Goal: Information Seeking & Learning: Check status

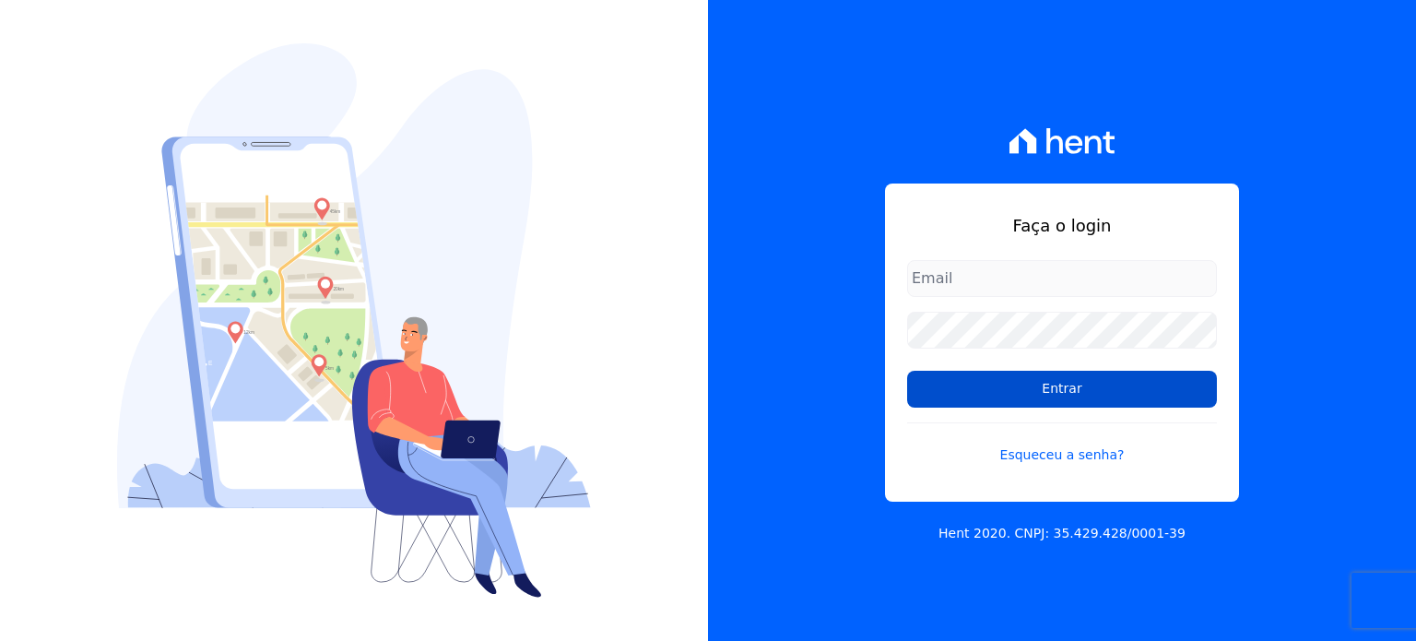
type input "administrativo@valeincorp.com.br"
click at [964, 397] on input "Entrar" at bounding box center [1062, 389] width 310 height 37
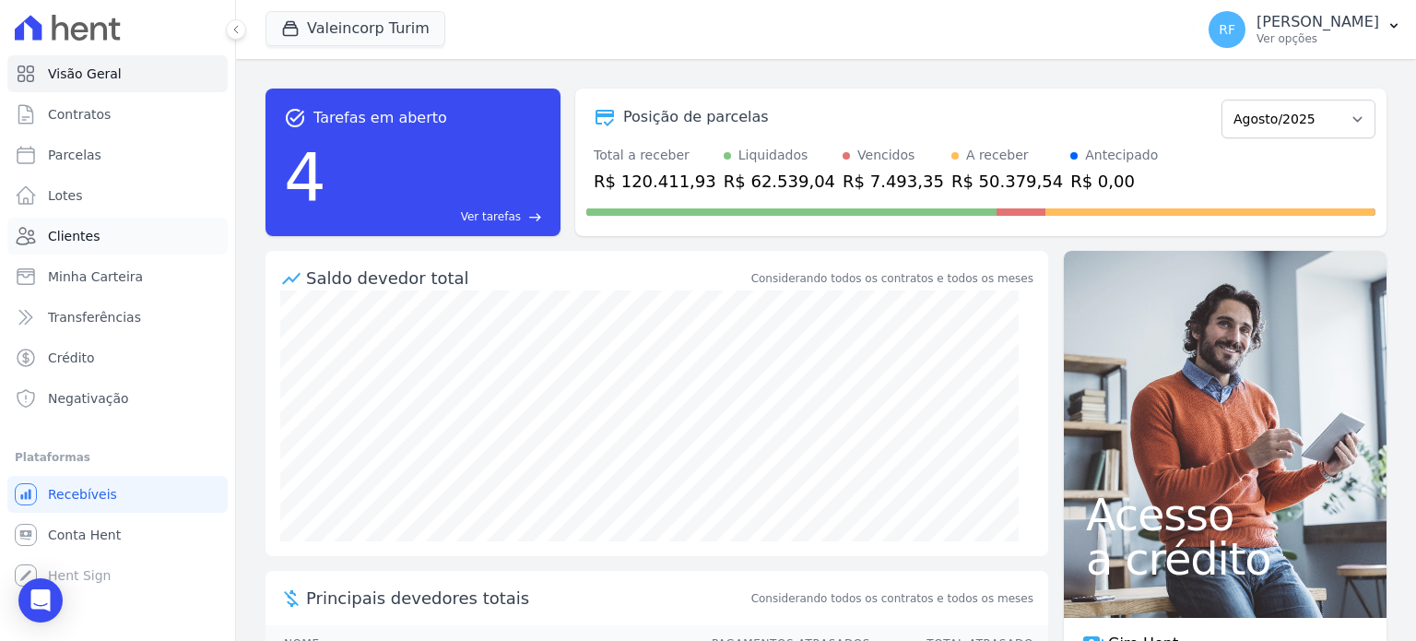
click at [86, 235] on span "Clientes" at bounding box center [74, 236] width 52 height 18
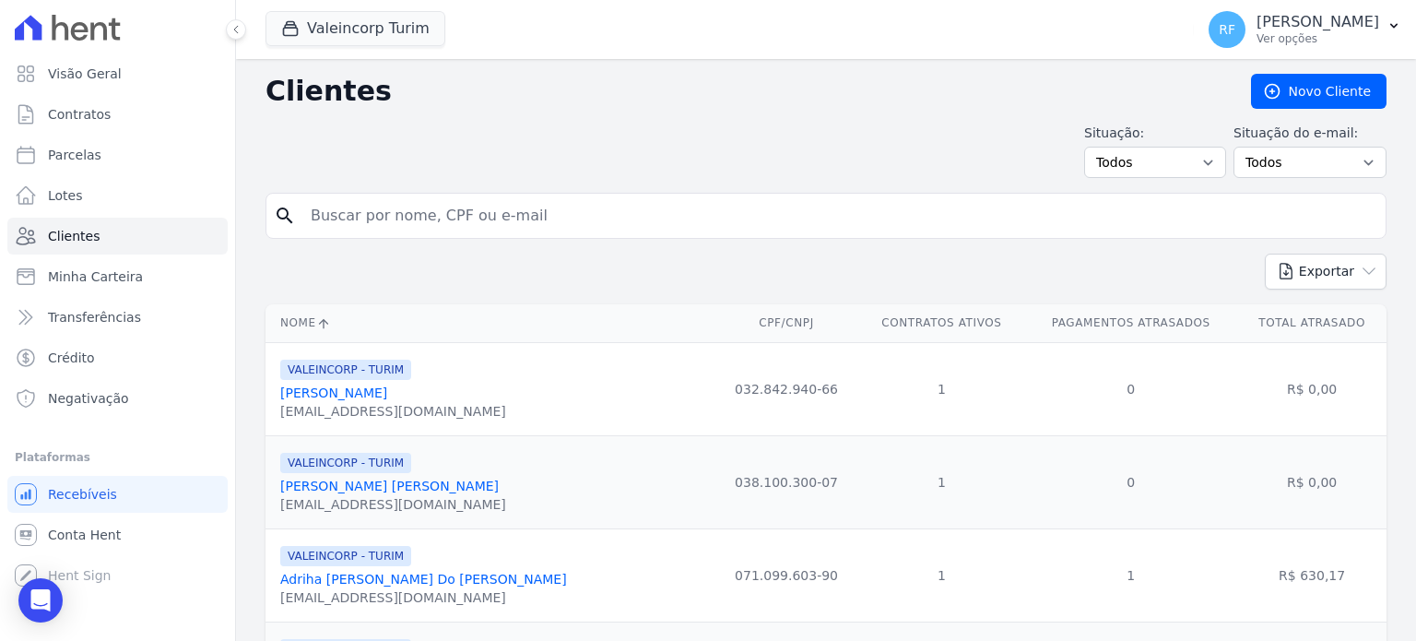
click at [498, 213] on input "search" at bounding box center [839, 215] width 1079 height 37
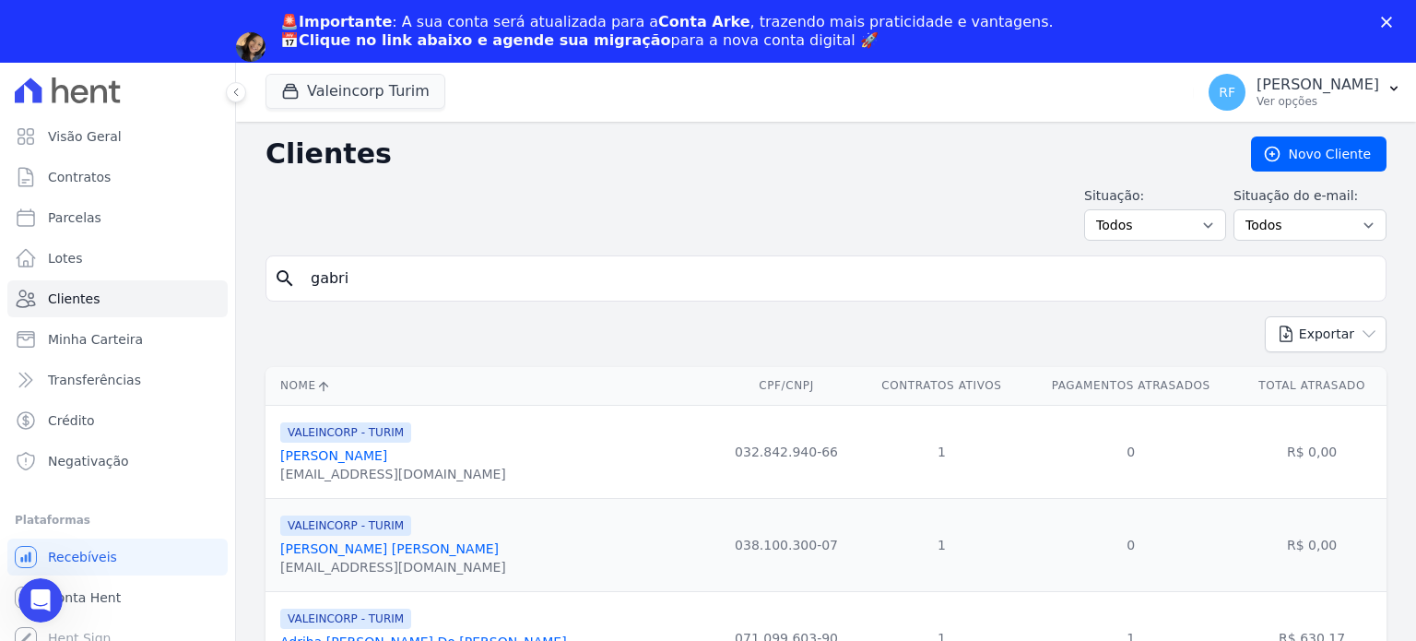
type input "gabri"
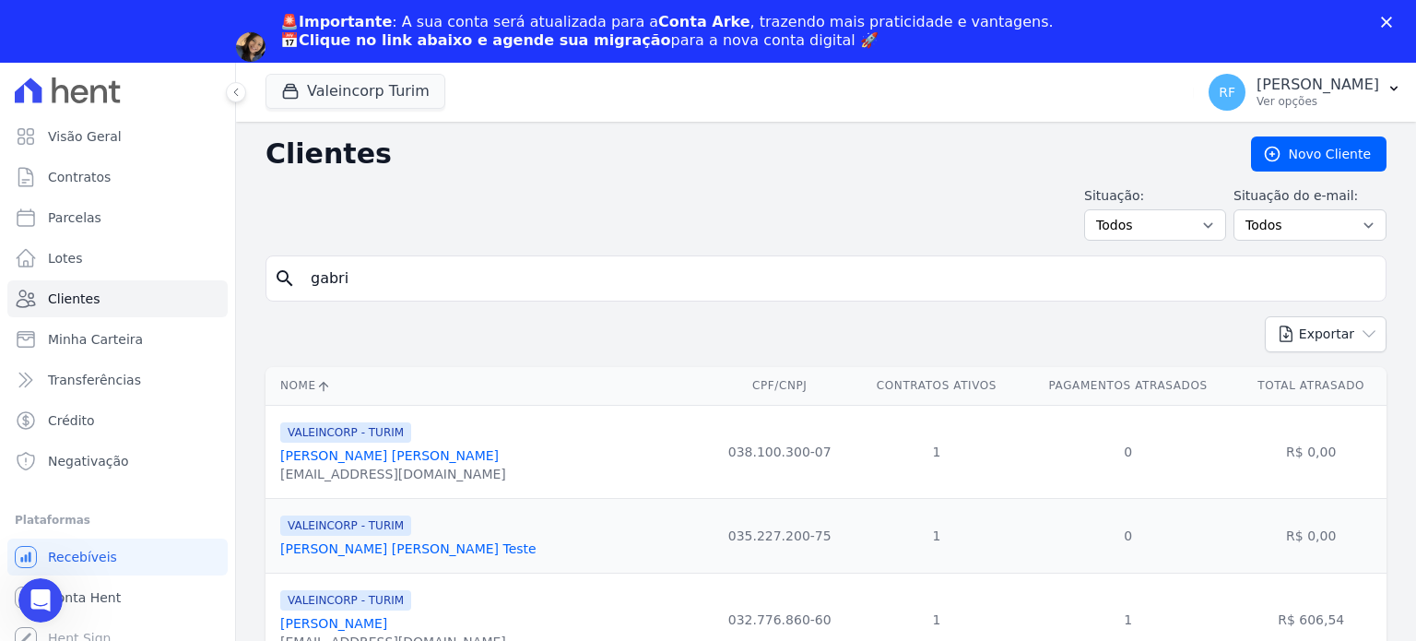
click at [508, 279] on input "gabri" at bounding box center [839, 278] width 1079 height 37
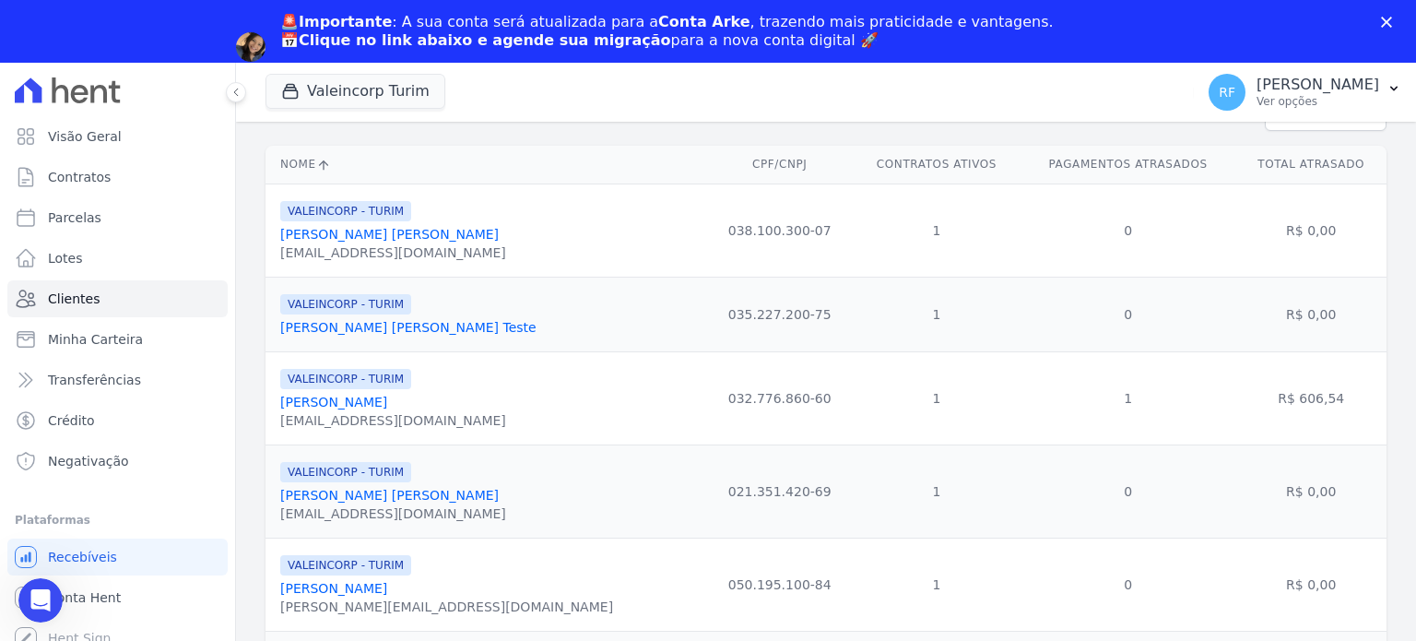
scroll to position [210, 0]
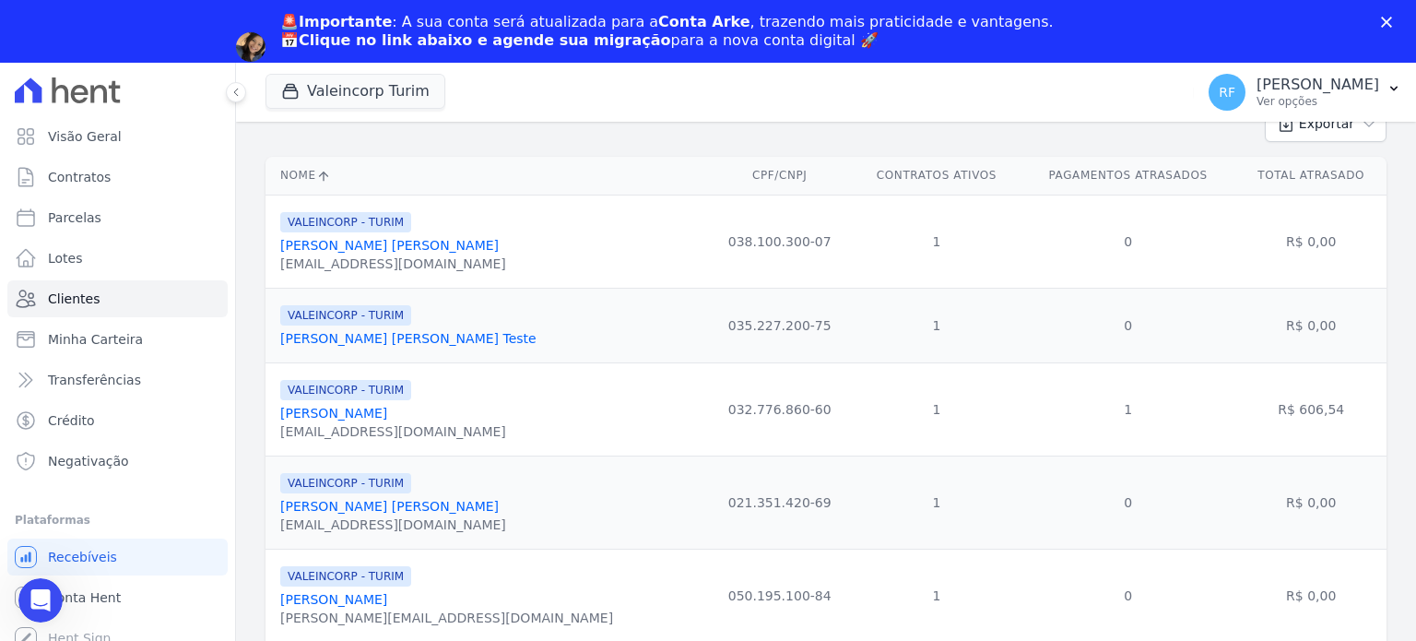
click at [394, 497] on div "VALEINCORP - TURIM [PERSON_NAME] [PERSON_NAME] [EMAIL_ADDRESS][DOMAIN_NAME]" at bounding box center [393, 502] width 226 height 63
click at [395, 507] on link "[PERSON_NAME] [PERSON_NAME]" at bounding box center [389, 506] width 219 height 15
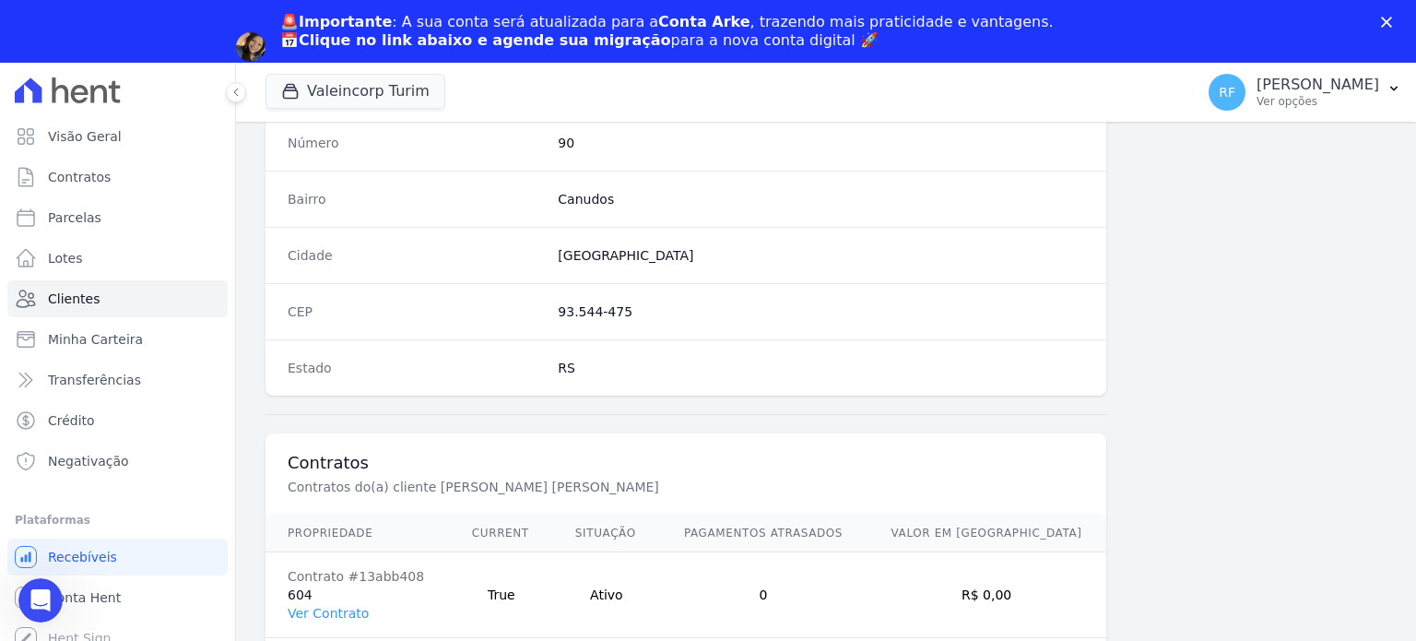
scroll to position [1078, 0]
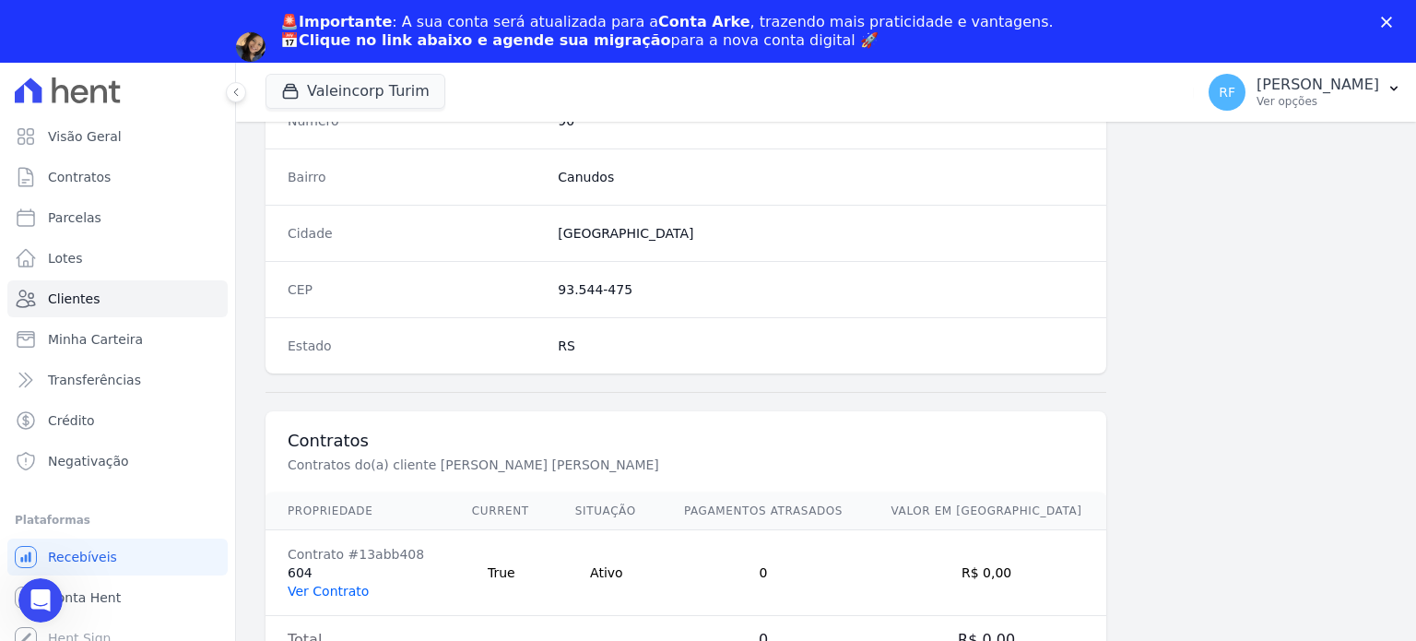
click at [344, 587] on link "Ver Contrato" at bounding box center [328, 591] width 81 height 15
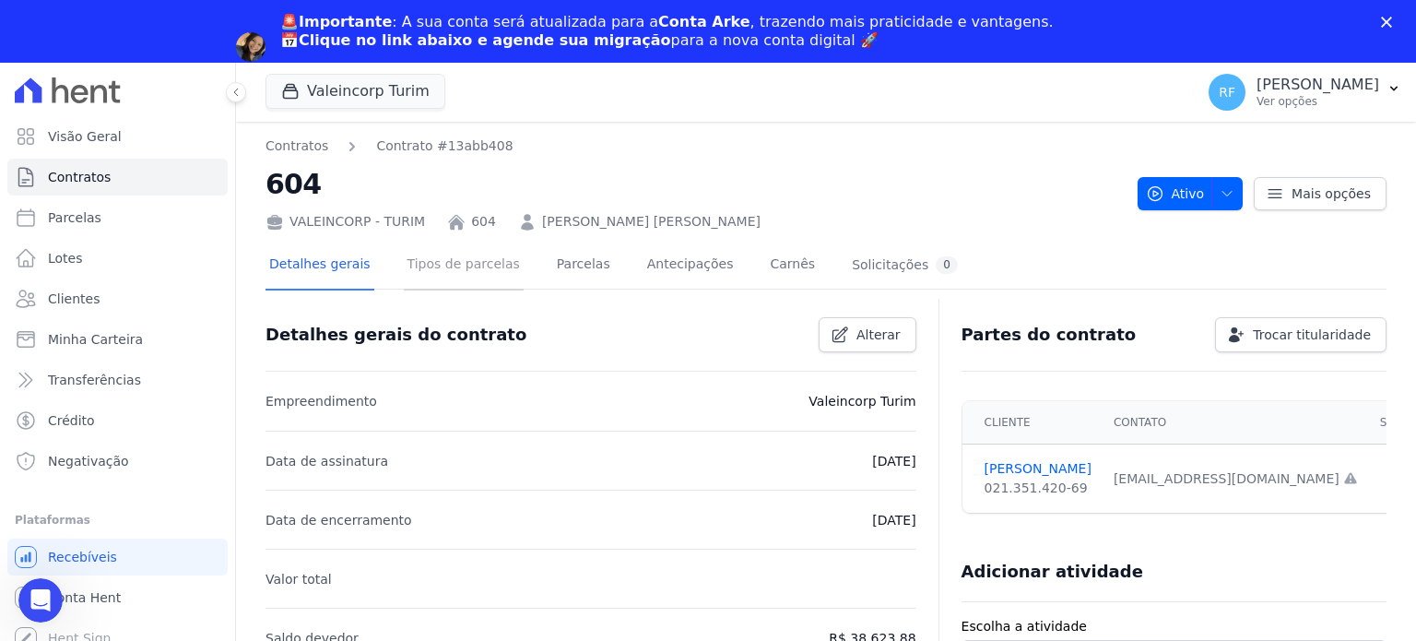
click at [439, 257] on link "Tipos de parcelas" at bounding box center [464, 266] width 120 height 49
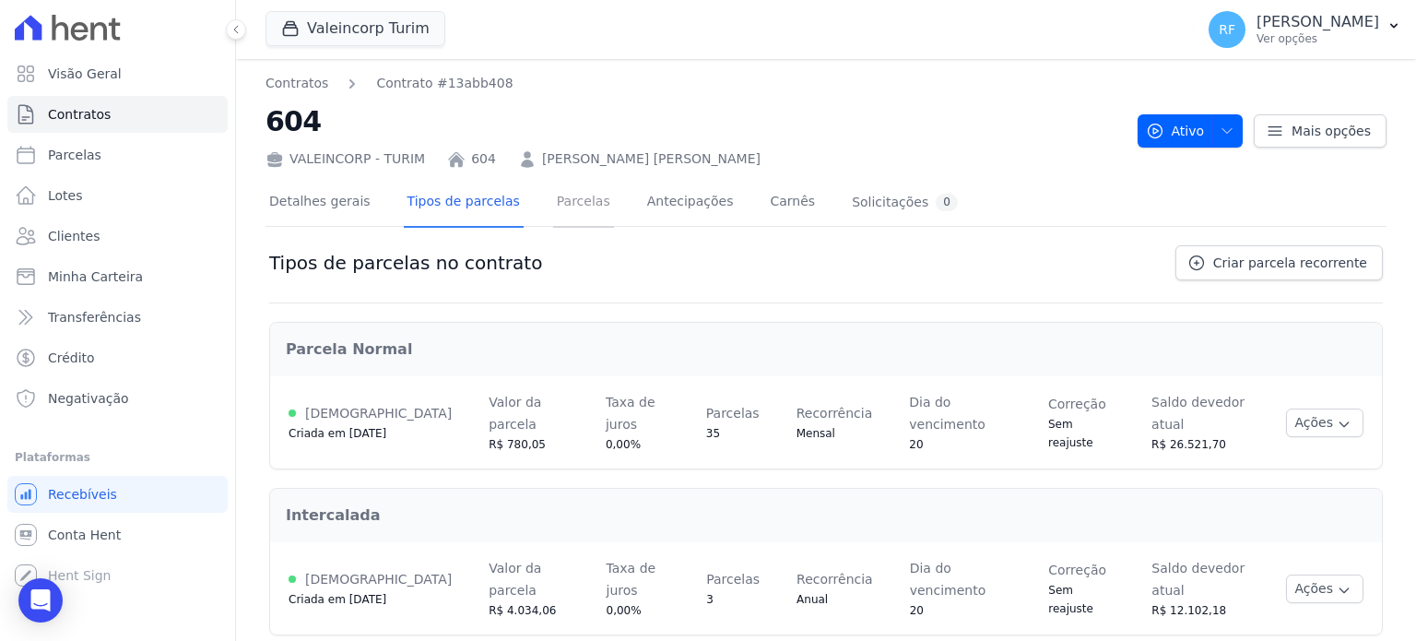
click at [555, 199] on link "Parcelas" at bounding box center [583, 203] width 61 height 49
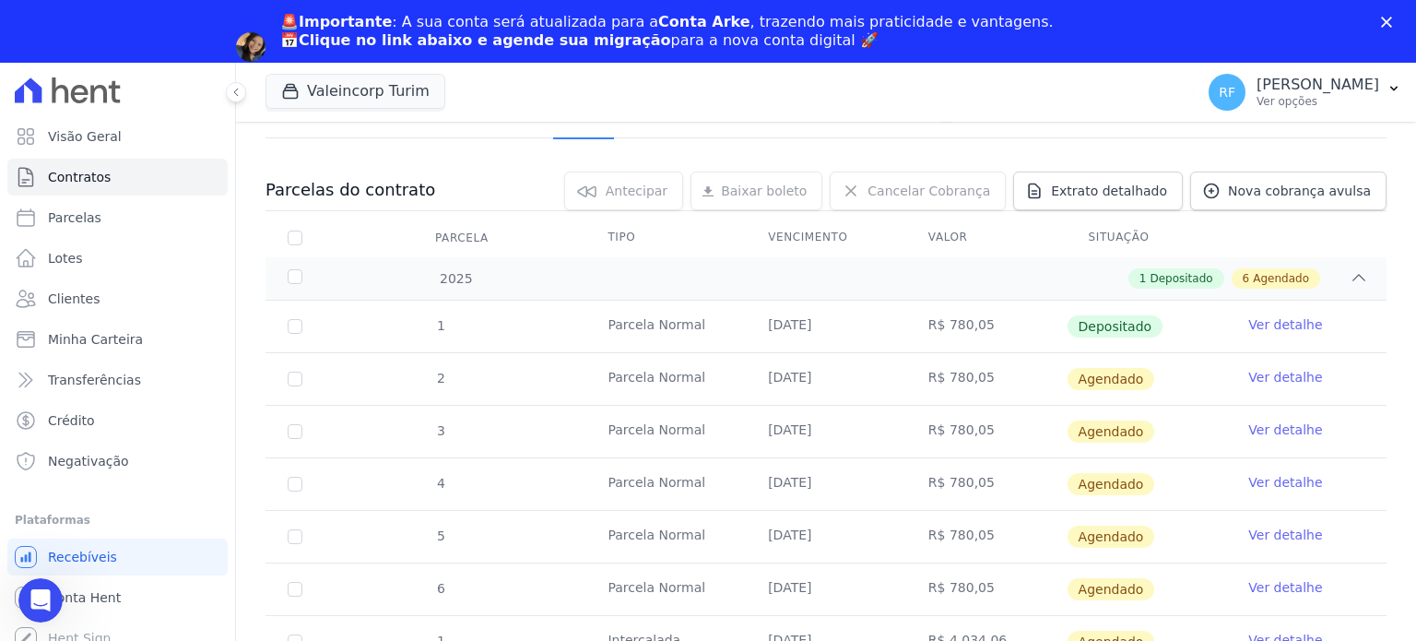
scroll to position [184, 0]
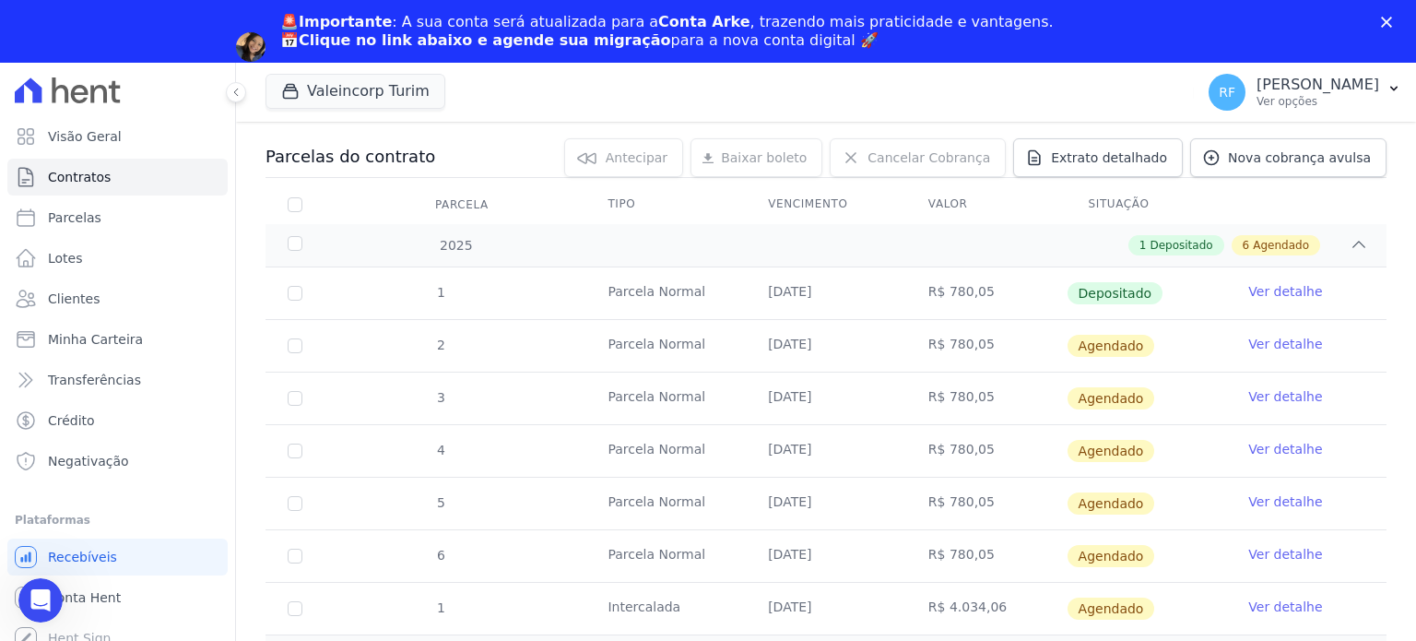
click at [1248, 345] on link "Ver detalhe" at bounding box center [1285, 344] width 74 height 18
